Goal: Transaction & Acquisition: Purchase product/service

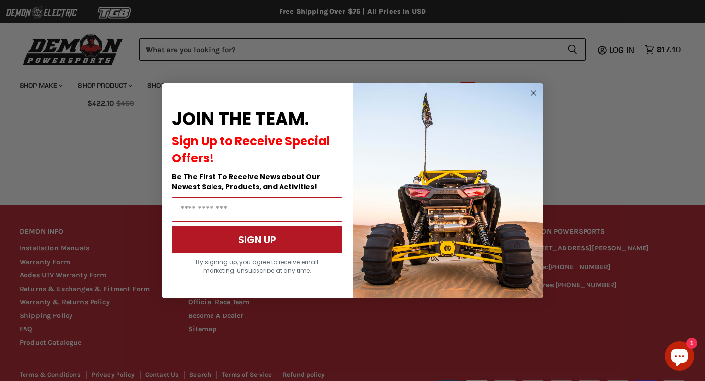
scroll to position [787, 0]
